Goal: Consume media (video, audio)

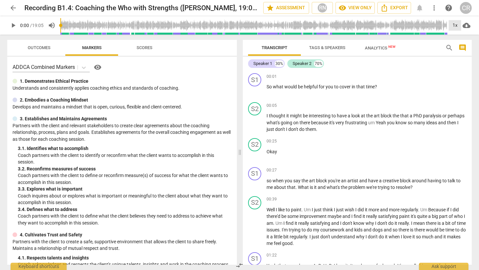
click at [453, 25] on div "1x" at bounding box center [454, 25] width 13 height 11
click at [452, 26] on div "0.75x" at bounding box center [454, 25] width 13 height 11
click at [456, 49] on li "1.25x" at bounding box center [459, 51] width 22 height 13
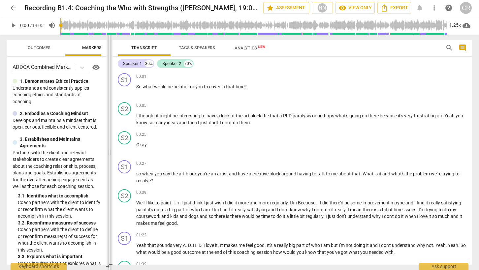
drag, startPoint x: 240, startPoint y: 151, endPoint x: 99, endPoint y: 157, distance: 140.5
click at [107, 157] on span at bounding box center [109, 152] width 4 height 235
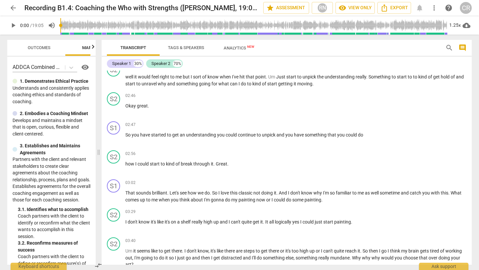
scroll to position [260, 0]
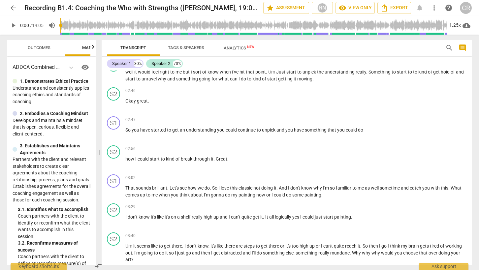
click at [15, 26] on span "play_arrow" at bounding box center [13, 25] width 8 height 8
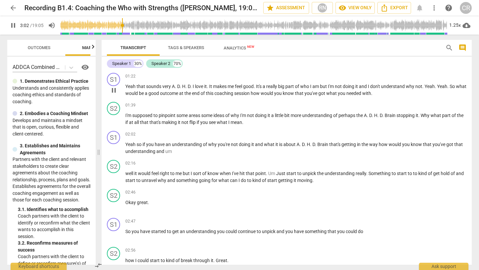
scroll to position [375, 0]
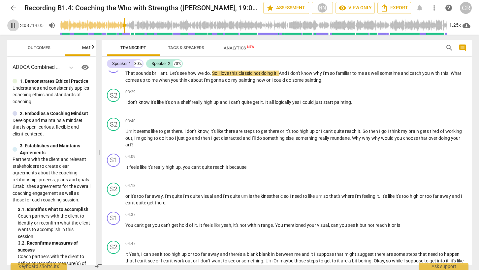
click at [13, 26] on span "pause" at bounding box center [13, 25] width 8 height 8
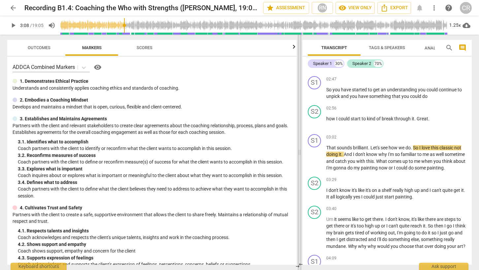
scroll to position [483, 0]
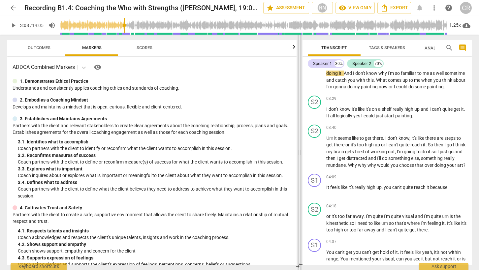
drag, startPoint x: 98, startPoint y: 151, endPoint x: 299, endPoint y: 147, distance: 200.8
click at [299, 147] on span at bounding box center [299, 152] width 4 height 235
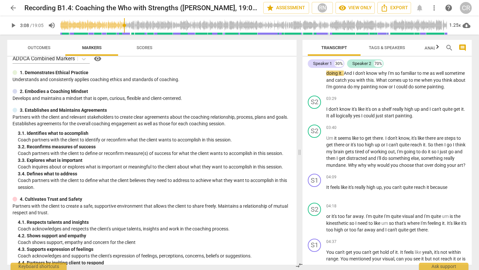
scroll to position [10, 0]
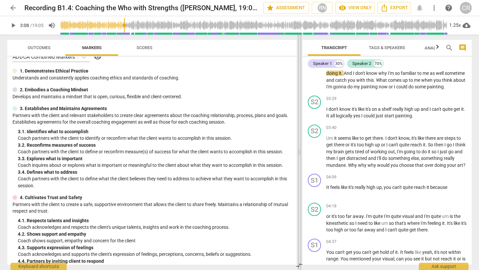
click at [299, 153] on span at bounding box center [299, 152] width 4 height 235
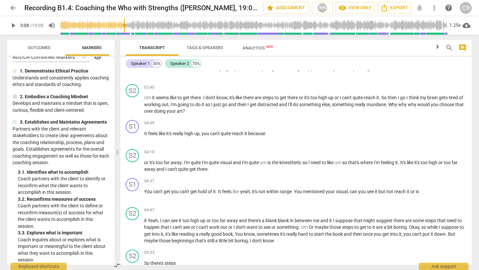
scroll to position [375, 0]
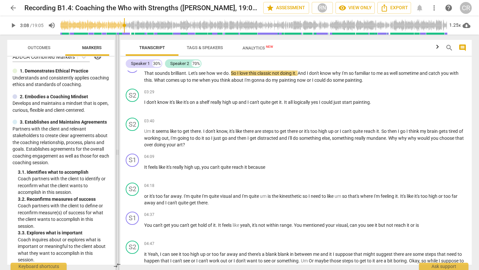
drag, startPoint x: 299, startPoint y: 152, endPoint x: 117, endPoint y: 152, distance: 182.0
click at [117, 152] on span at bounding box center [117, 152] width 4 height 235
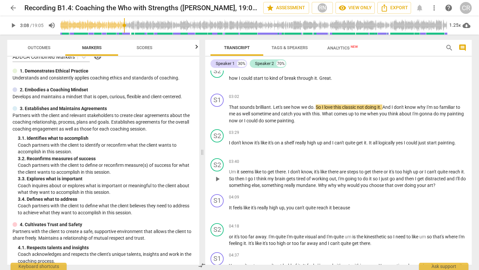
scroll to position [382, 0]
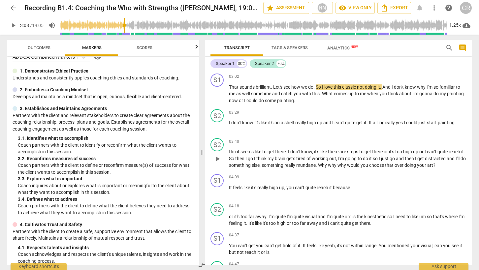
drag, startPoint x: 118, startPoint y: 152, endPoint x: 203, endPoint y: 154, distance: 84.8
click at [203, 154] on span at bounding box center [202, 152] width 4 height 235
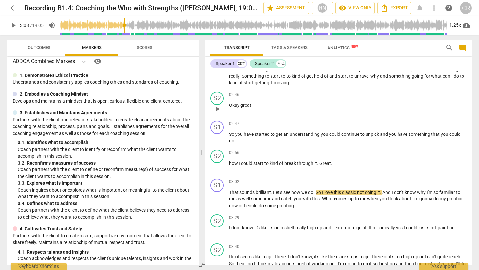
scroll to position [275, 0]
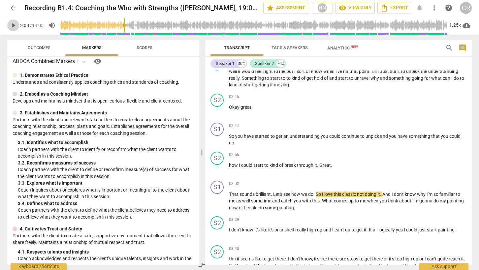
click at [14, 28] on span "play_arrow" at bounding box center [13, 25] width 8 height 8
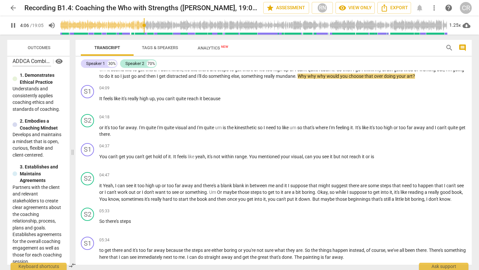
scroll to position [417, 0]
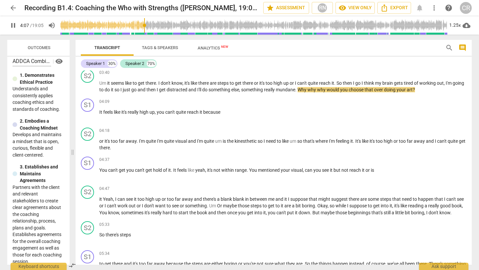
drag, startPoint x: 201, startPoint y: 151, endPoint x: 71, endPoint y: 154, distance: 129.6
click at [71, 154] on span at bounding box center [73, 152] width 4 height 235
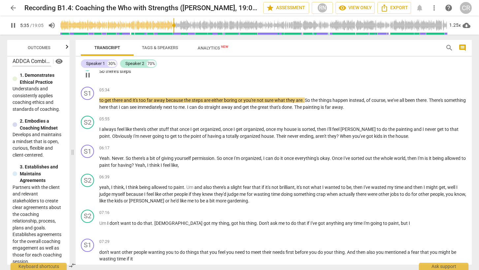
scroll to position [585, 0]
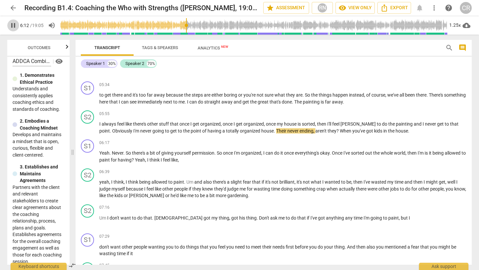
click at [11, 26] on span "pause" at bounding box center [13, 25] width 8 height 8
click at [16, 28] on span "play_arrow" at bounding box center [13, 25] width 8 height 8
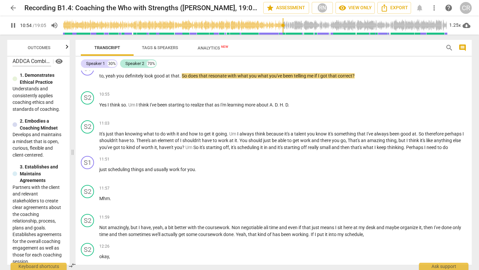
scroll to position [1072, 0]
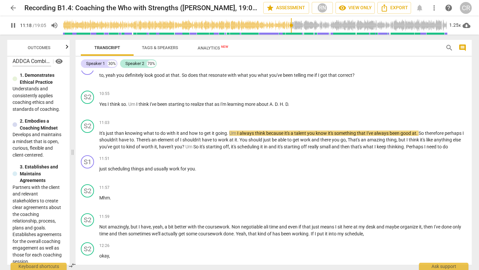
click at [13, 25] on span "pause" at bounding box center [13, 25] width 8 height 8
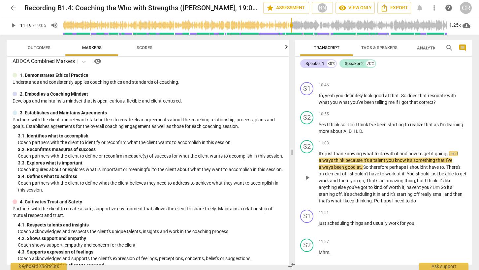
scroll to position [1471, 0]
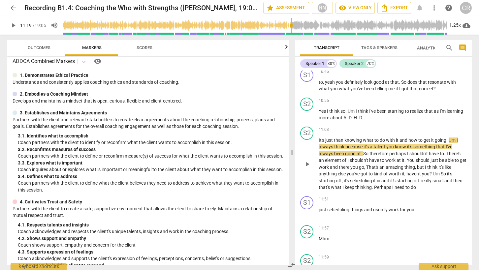
drag, startPoint x: 73, startPoint y: 151, endPoint x: 292, endPoint y: 140, distance: 219.5
click at [292, 140] on span at bounding box center [292, 152] width 4 height 235
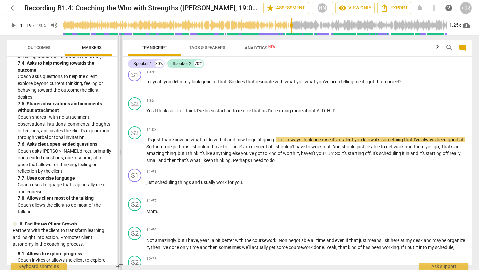
scroll to position [894, 0]
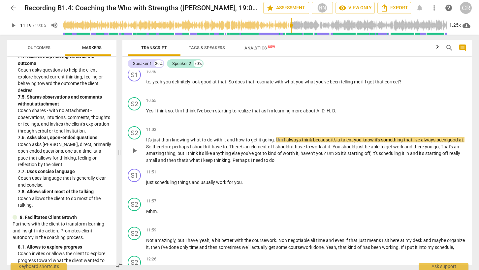
drag, startPoint x: 291, startPoint y: 151, endPoint x: 125, endPoint y: 165, distance: 167.1
click at [119, 167] on span at bounding box center [119, 152] width 4 height 235
click at [15, 23] on span "play_arrow" at bounding box center [13, 25] width 8 height 8
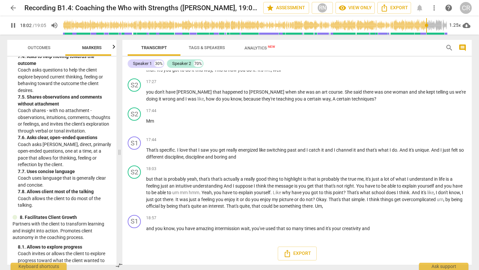
scroll to position [1843, 0]
type input "1145"
